Goal: Task Accomplishment & Management: Use online tool/utility

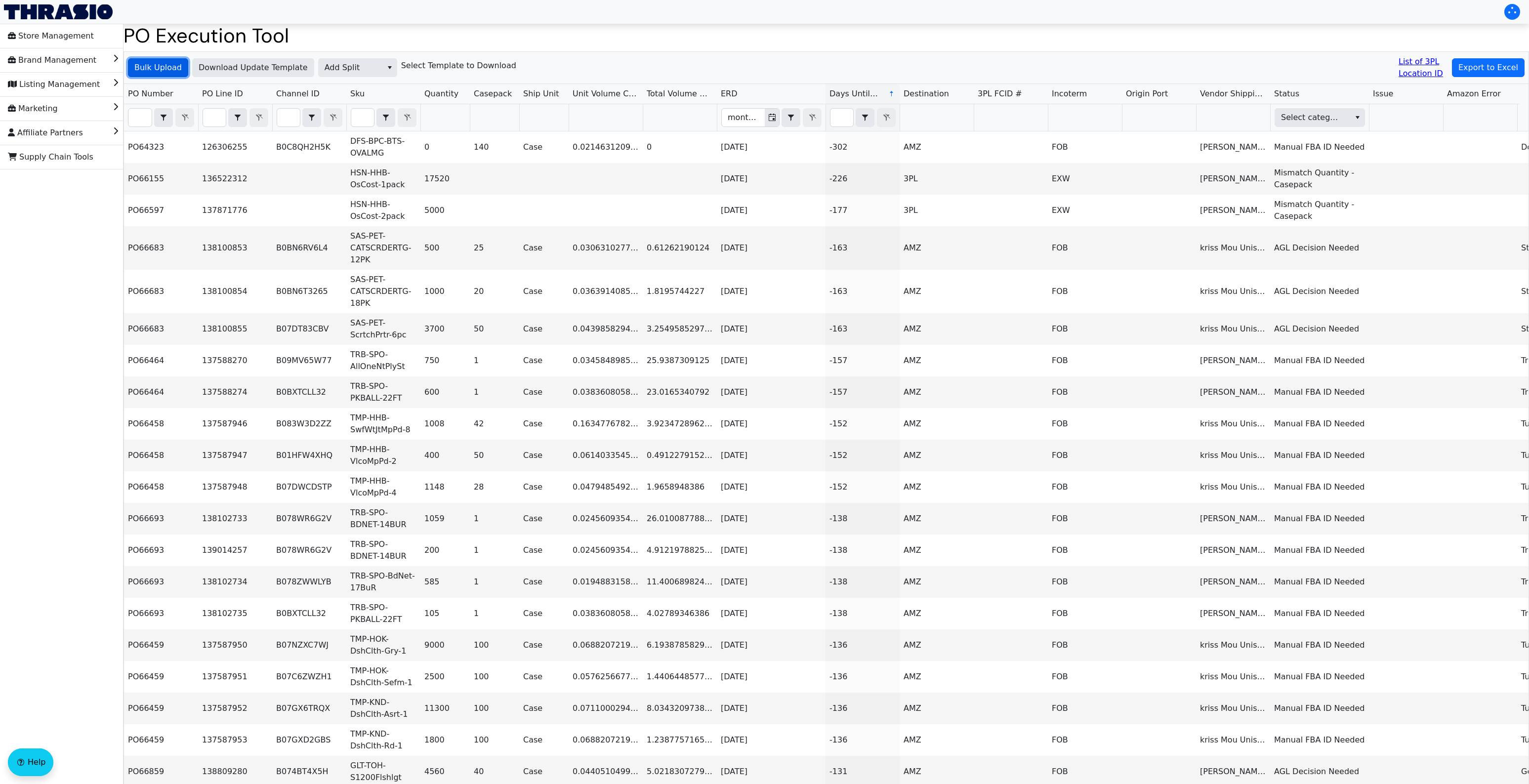
click at [157, 68] on span "Bulk Upload" at bounding box center [158, 67] width 48 height 12
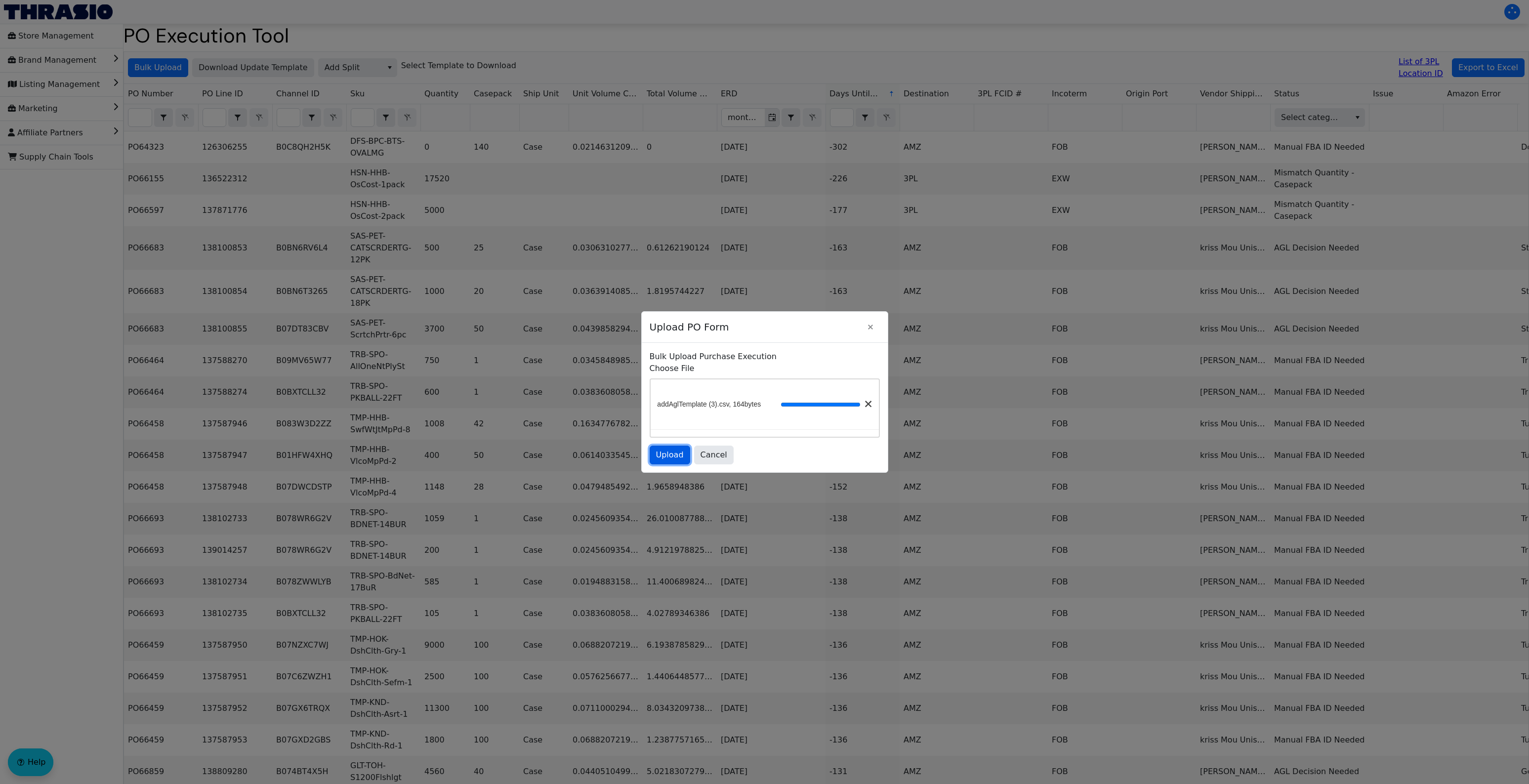
click at [680, 457] on span "Upload" at bounding box center [669, 455] width 27 height 12
click at [664, 463] on button "Upload" at bounding box center [670, 455] width 41 height 19
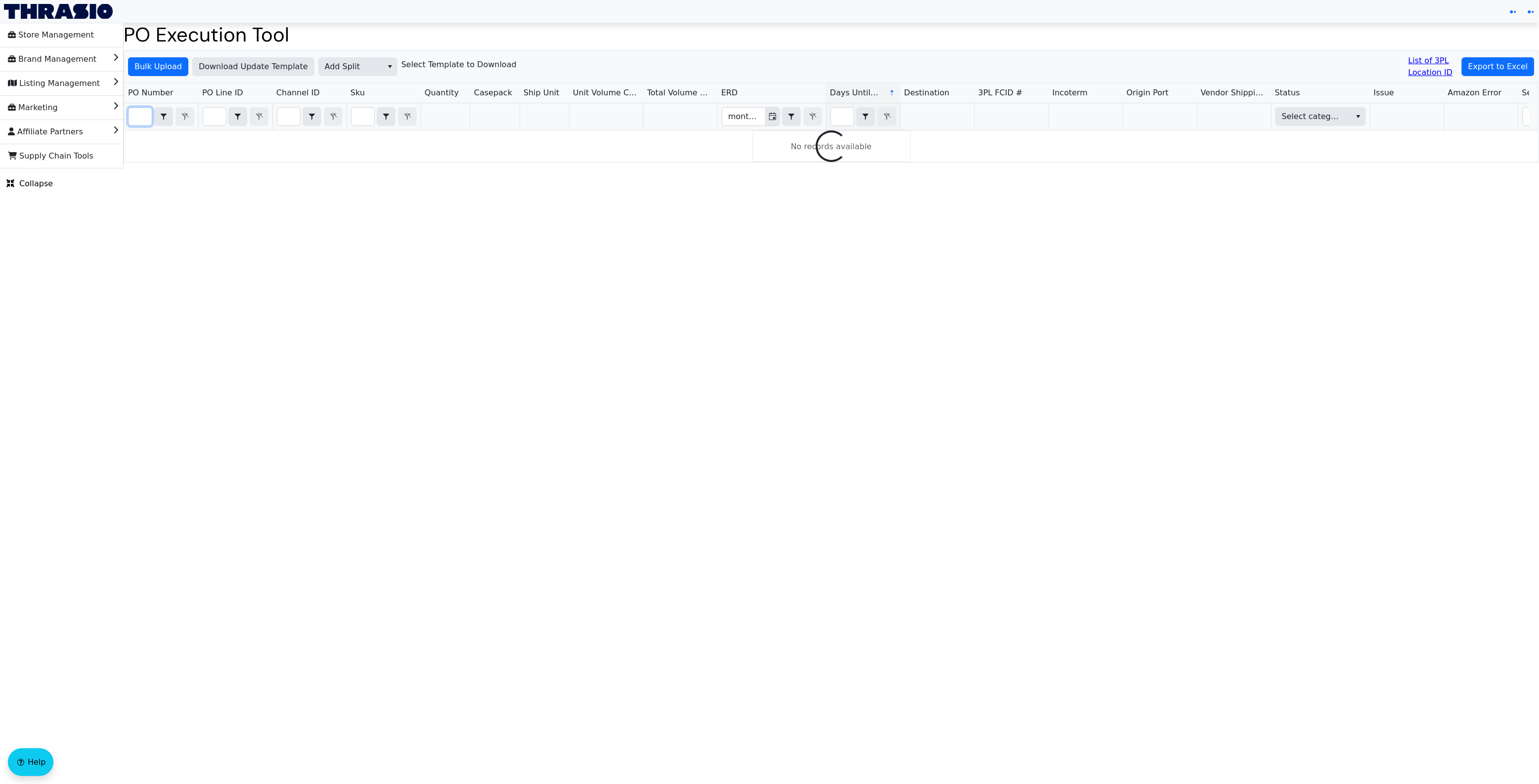
click at [130, 120] on input "Filter" at bounding box center [140, 116] width 23 height 18
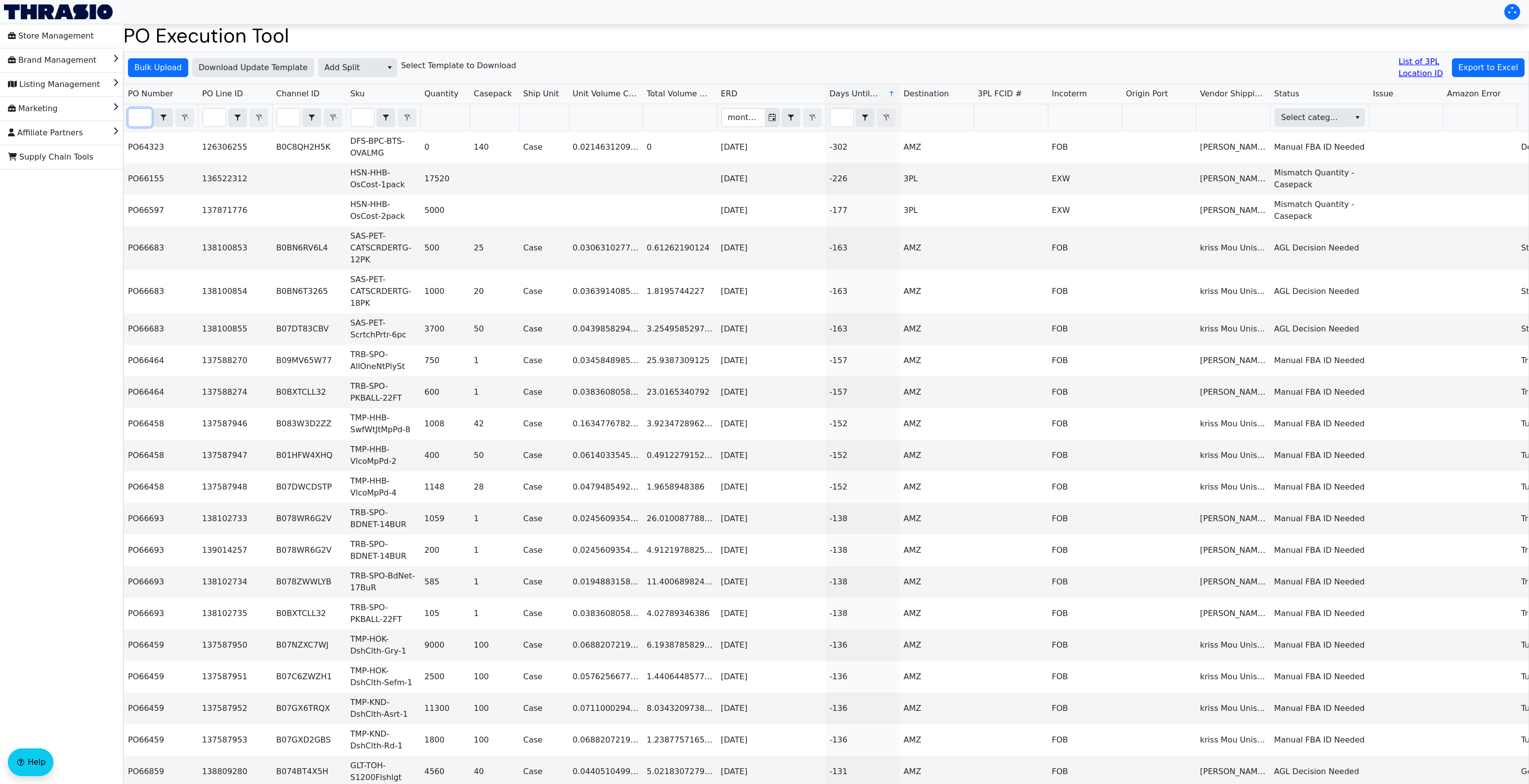
paste input "PO67157"
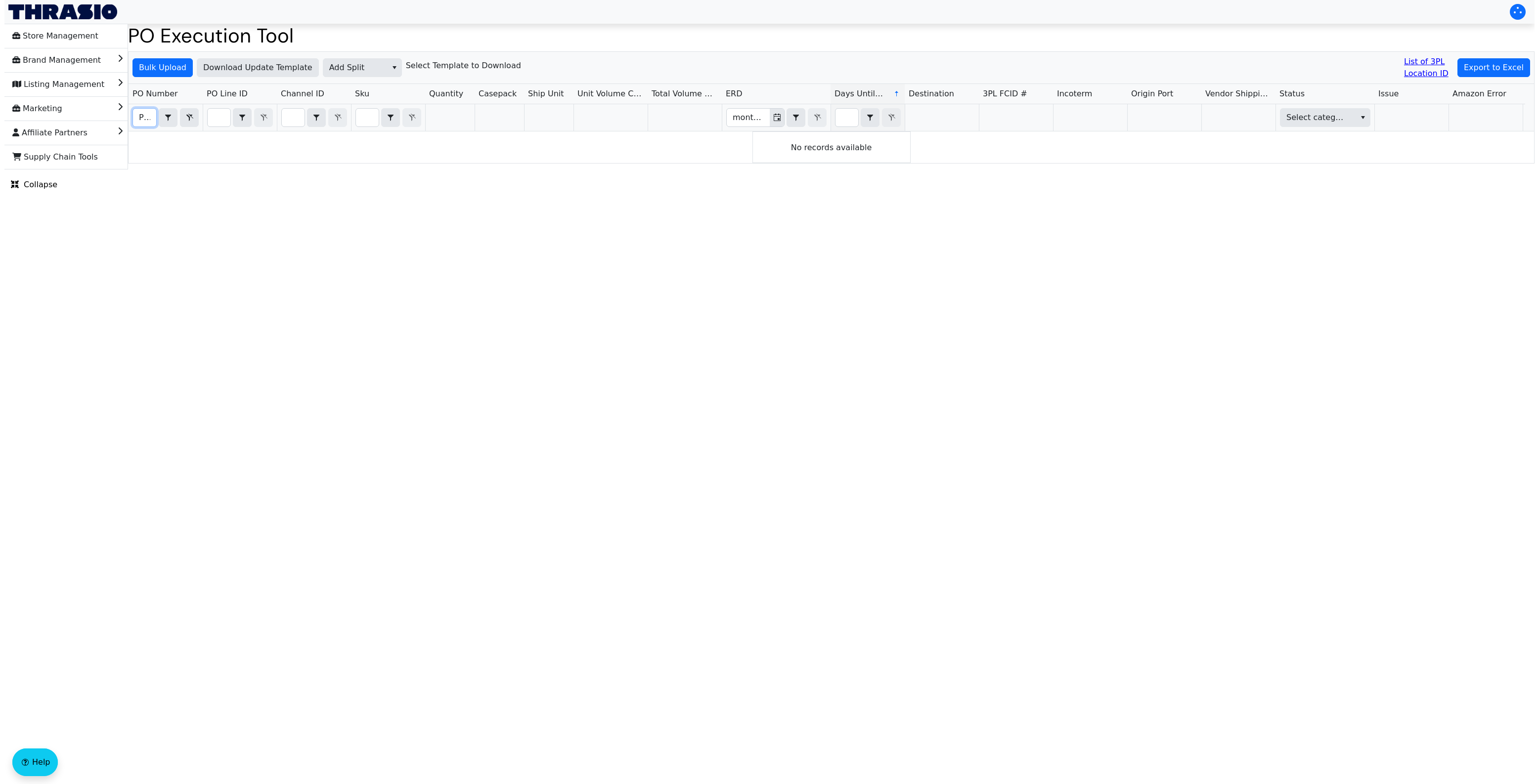
scroll to position [0, 23]
type input "PO67157"
click at [772, 170] on html "Store Management Brand Management Listing Management Marketing Affiliate Partne…" at bounding box center [770, 84] width 1539 height 170
drag, startPoint x: 566, startPoint y: 284, endPoint x: 585, endPoint y: 273, distance: 22.0
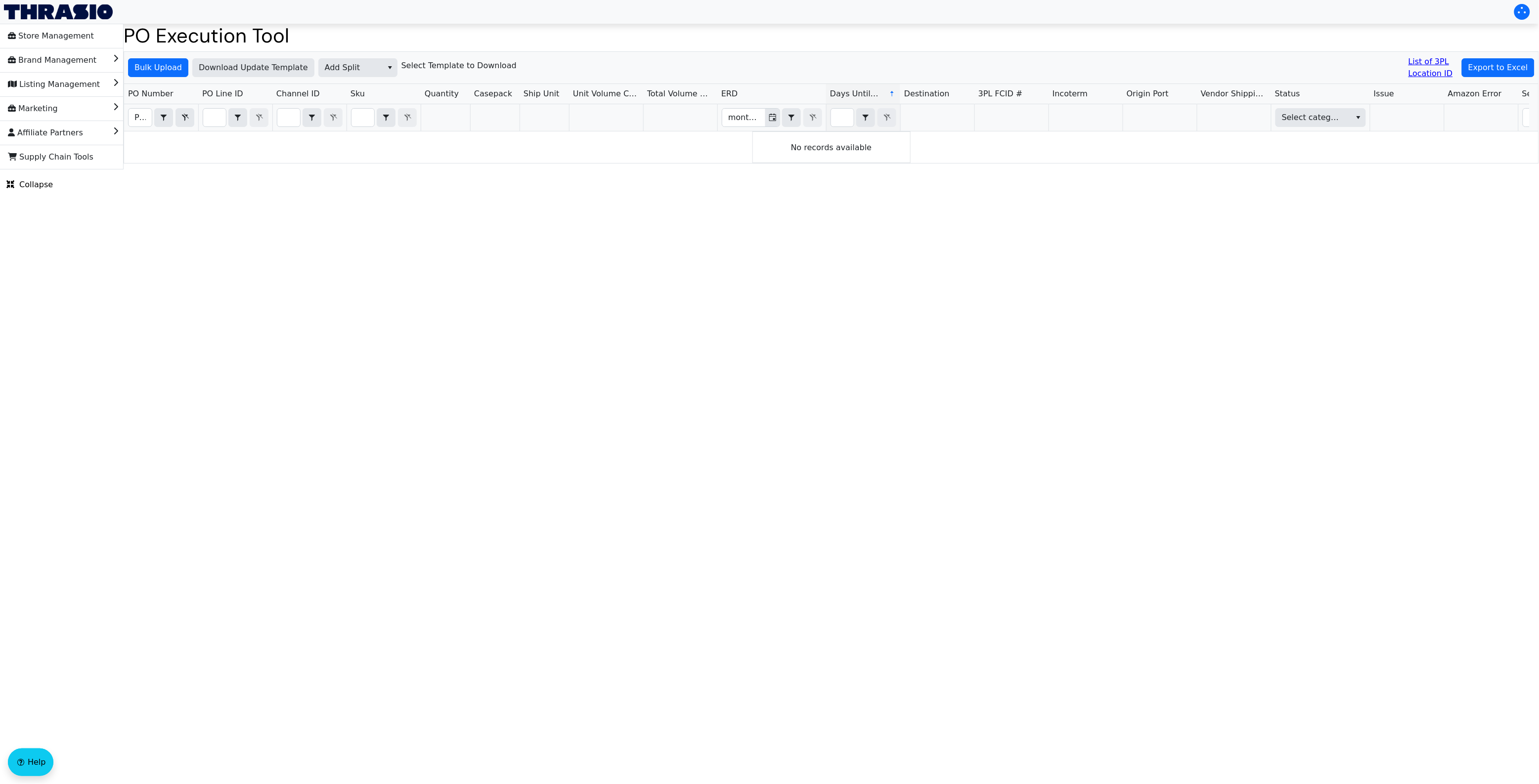
click at [566, 170] on html "Store Management Brand Management Listing Management Marketing Affiliate Partne…" at bounding box center [770, 84] width 1539 height 170
